Goal: Information Seeking & Learning: Learn about a topic

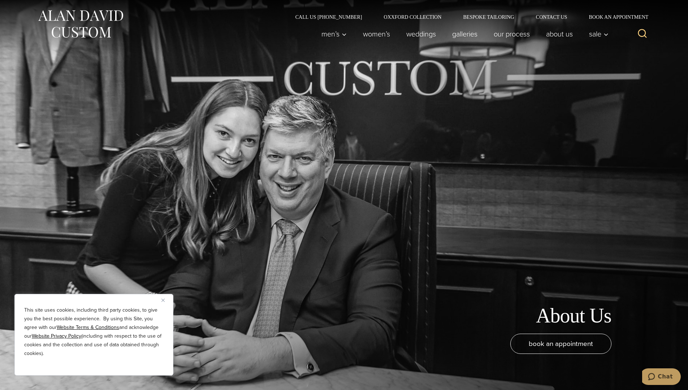
click at [413, 17] on link "Oxxford Collection" at bounding box center [412, 16] width 79 height 5
